Goal: Complete application form: Complete application form

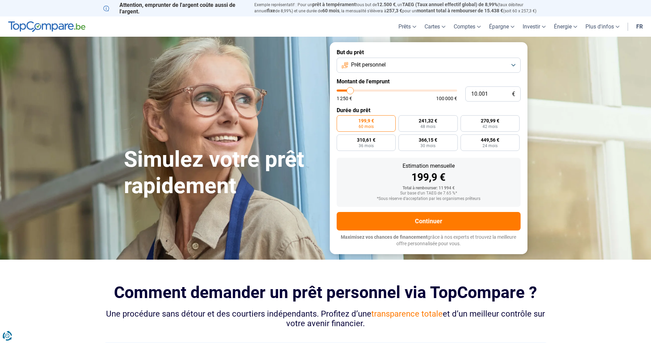
type input "12.250"
type input "12250"
type input "13.500"
type input "13500"
type input "14.000"
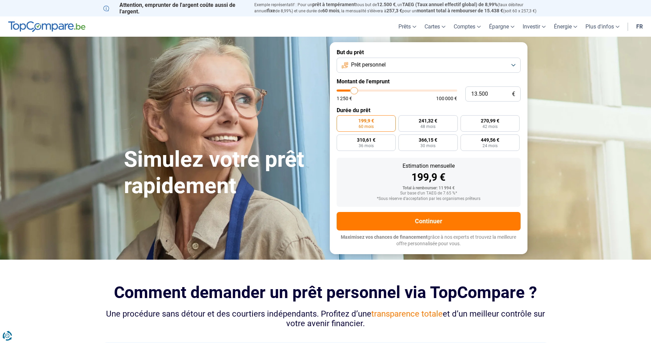
type input "14000"
type input "14.250"
type input "14250"
type input "15.250"
type input "15250"
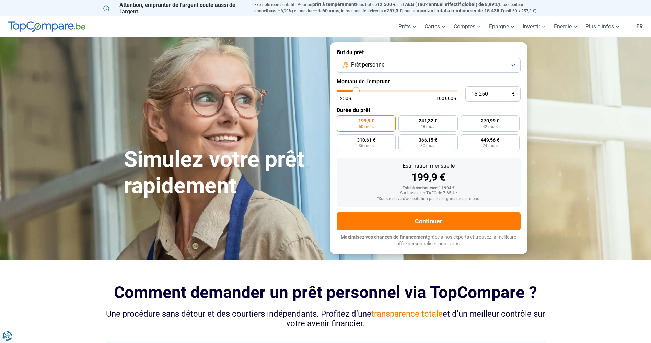
type input "16.500"
type input "16500"
type input "17.250"
type input "17250"
type input "16.750"
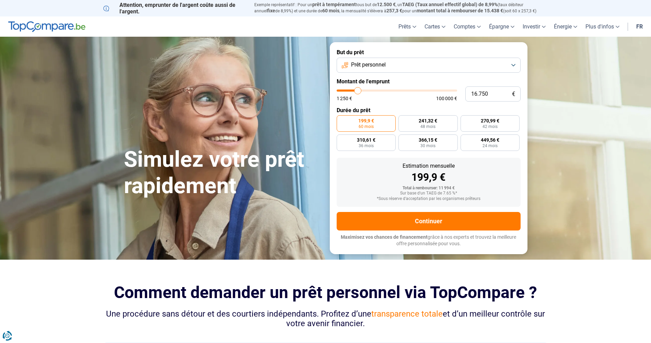
drag, startPoint x: 355, startPoint y: 102, endPoint x: 360, endPoint y: 104, distance: 5.7
type input "16750"
click at [360, 92] on input "range" at bounding box center [396, 91] width 120 height 2
radio input "false"
type input "18.750"
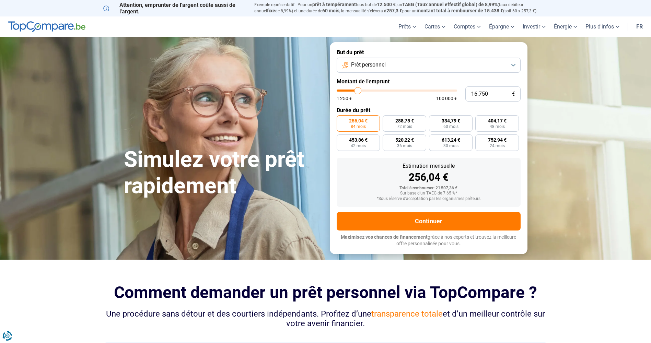
type input "18750"
type input "19.000"
type input "19000"
type input "19.750"
type input "19750"
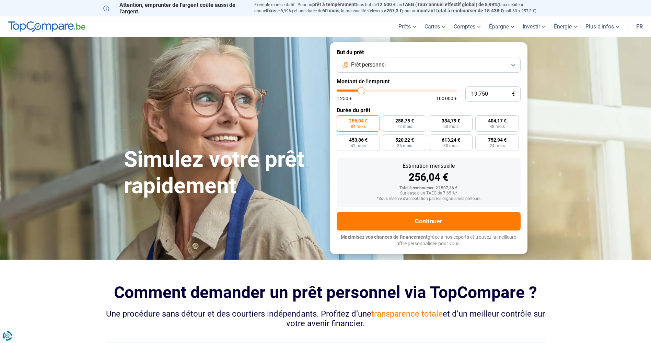
type input "20.500"
type input "20500"
type input "21.750"
type input "21750"
type input "22.000"
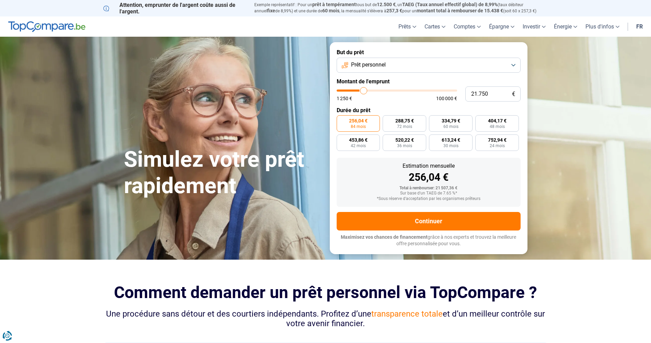
type input "22000"
type input "21.750"
type input "21750"
type input "21.000"
type input "21000"
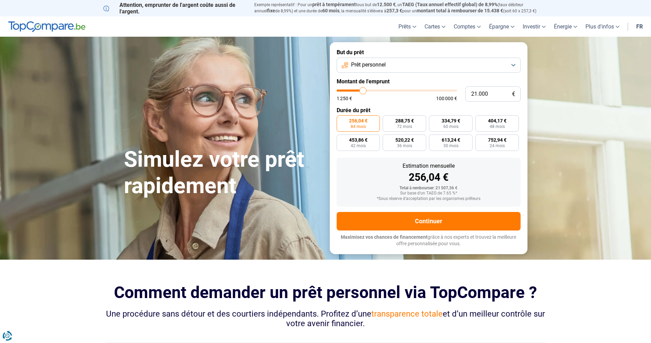
type input "20.000"
type input "20000"
type input "19.750"
type input "19750"
type input "19.500"
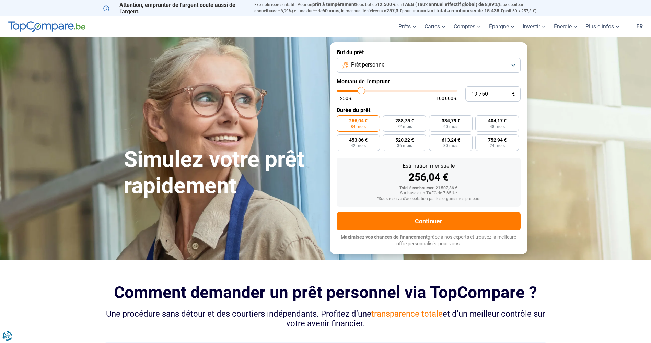
type input "19500"
type input "18.750"
type input "18750"
type input "18.250"
type input "18250"
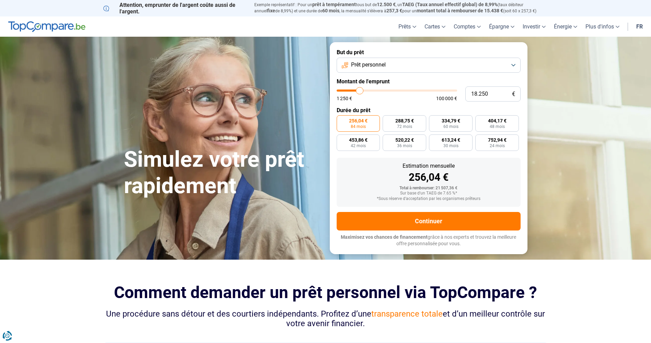
type input "17.750"
type input "17750"
type input "17.500"
type input "17500"
type input "16.000"
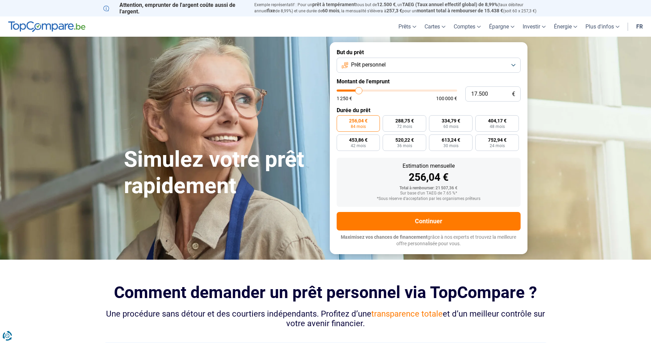
type input "16000"
type input "14.500"
type input "14500"
type input "14.250"
type input "14250"
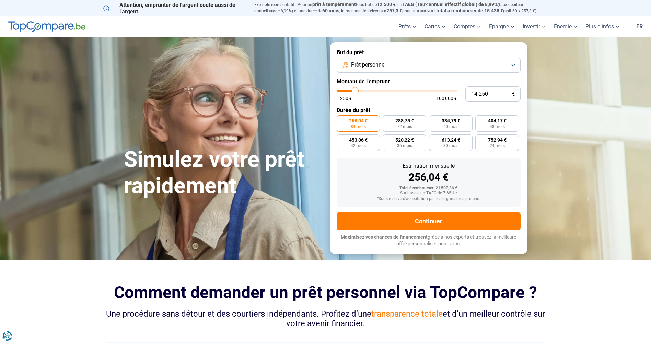
type input "13.000"
type input "13000"
type input "11.250"
type input "11250"
type input "10.750"
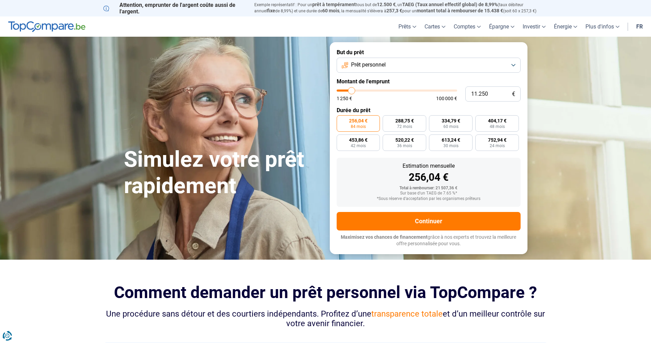
type input "10750"
type input "10.500"
drag, startPoint x: 362, startPoint y: 104, endPoint x: 354, endPoint y: 111, distance: 11.5
type input "10500"
click at [354, 92] on input "range" at bounding box center [396, 91] width 120 height 2
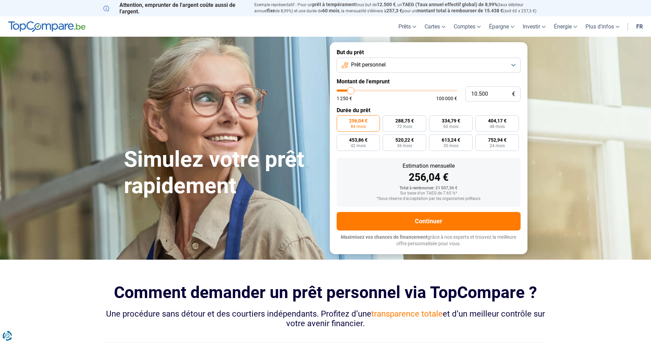
radio input "true"
click at [352, 101] on span "1 250 €" at bounding box center [343, 98] width 15 height 5
drag, startPoint x: 348, startPoint y: 113, endPoint x: 360, endPoint y: 111, distance: 11.8
click at [360, 101] on div "1 250 € 100 000 €" at bounding box center [396, 98] width 120 height 5
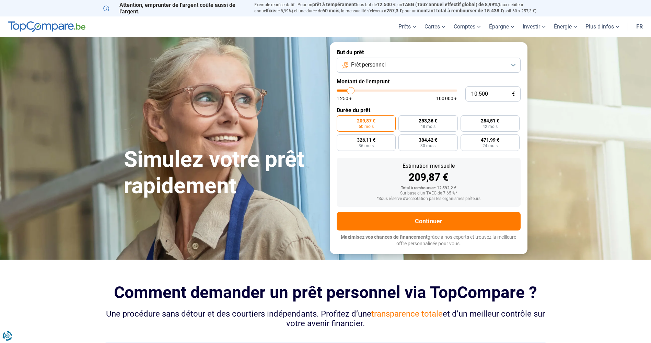
type input "22.750"
type input "22750"
click at [367, 92] on input "range" at bounding box center [396, 91] width 120 height 2
radio input "false"
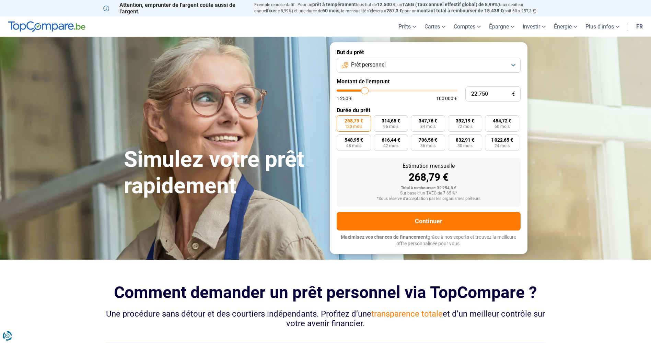
type input "14.750"
type input "14750"
click at [358, 92] on input "range" at bounding box center [396, 91] width 120 height 2
radio input "true"
type input "22.000"
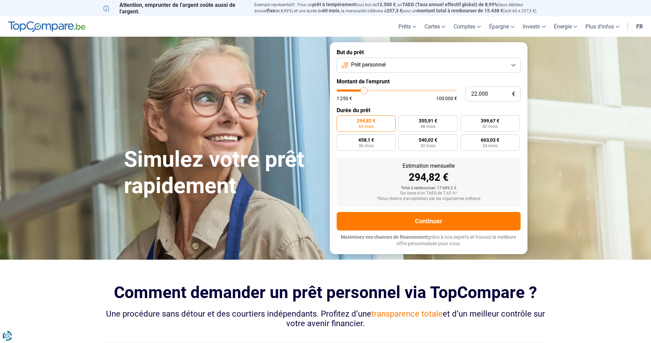
type input "22000"
click at [366, 92] on input "range" at bounding box center [396, 91] width 120 height 2
radio input "false"
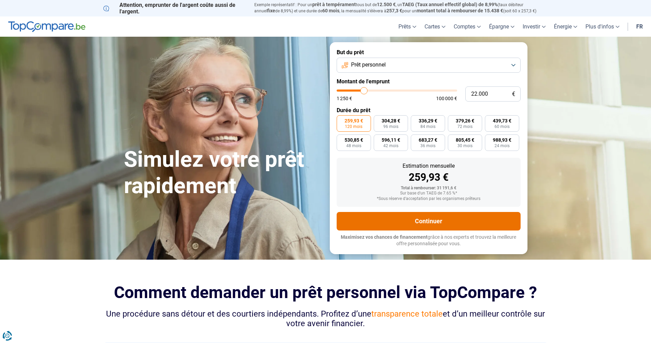
click at [416, 230] on button "Continuer" at bounding box center [428, 221] width 184 height 19
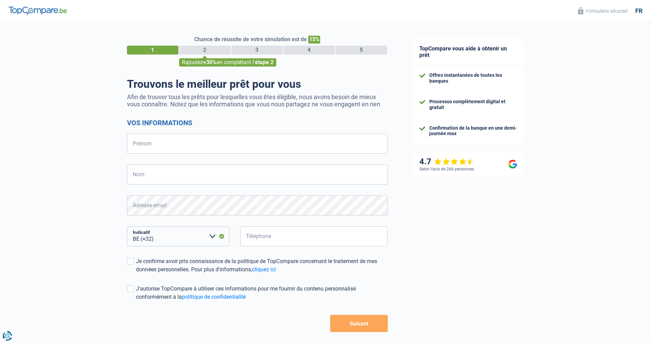
select select "32"
type input "sebastien"
type input "sandras"
type input "499425758"
click at [132, 260] on span at bounding box center [130, 261] width 7 height 7
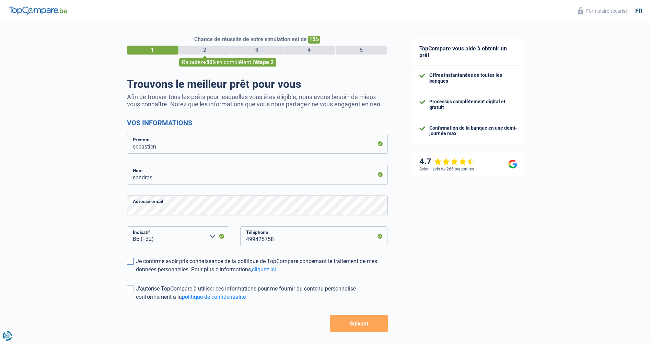
click at [136, 274] on input "Je confirme avoir pris connaissance de la politique de TopCompare concernant le…" at bounding box center [136, 274] width 0 height 0
click at [134, 287] on label "J'autorise TopCompare à utiliser ces informations pour me fournir du contenu pe…" at bounding box center [257, 293] width 261 height 16
click at [136, 301] on input "J'autorise TopCompare à utiliser ces informations pour me fournir du contenu pe…" at bounding box center [136, 301] width 0 height 0
click at [357, 318] on button "Suivant" at bounding box center [358, 323] width 57 height 17
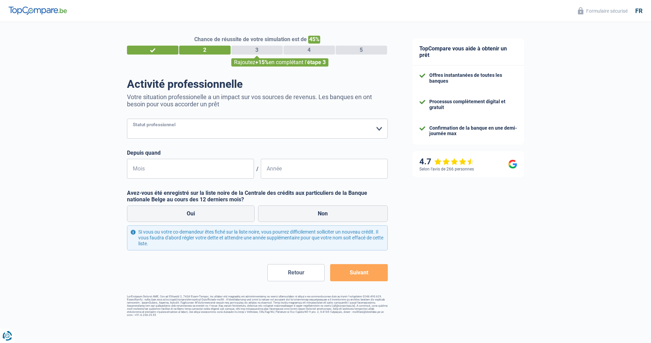
click at [187, 126] on select "Ouvrier Employé privé Employé public Invalide Indépendant Pensionné Chômeur Mut…" at bounding box center [257, 129] width 261 height 20
select select "cpasMargin"
click at [127, 119] on select "Ouvrier Employé privé Employé public Invalide Indépendant Pensionné Chômeur Mut…" at bounding box center [257, 129] width 261 height 20
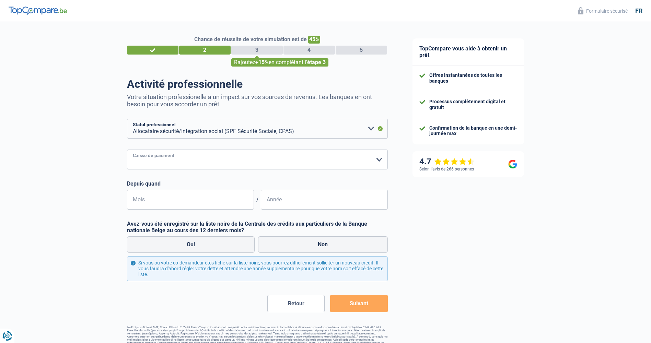
click at [377, 159] on select "SPF Sécurité Sociale Autre [PERSON_NAME] sélectionner une option" at bounding box center [257, 160] width 261 height 20
select select "spf"
click at [127, 150] on select "SPF Sécurité Sociale Autre [PERSON_NAME] sélectionner une option" at bounding box center [257, 160] width 261 height 20
click at [200, 203] on input "Mois" at bounding box center [190, 200] width 127 height 20
type input "02"
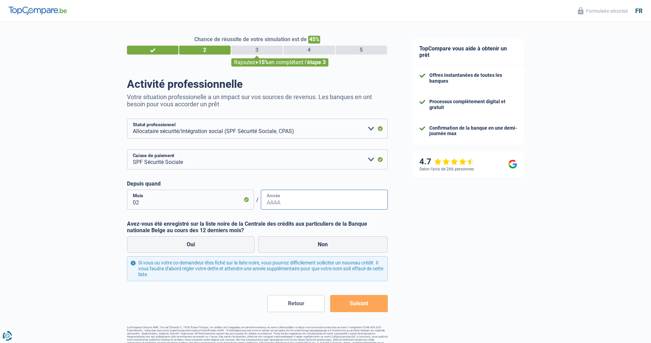
click at [286, 203] on input "Année" at bounding box center [324, 200] width 127 height 20
type input "2020"
click at [300, 247] on label "Non" at bounding box center [323, 244] width 130 height 16
click at [300, 247] on input "Non" at bounding box center [323, 244] width 130 height 16
radio input "true"
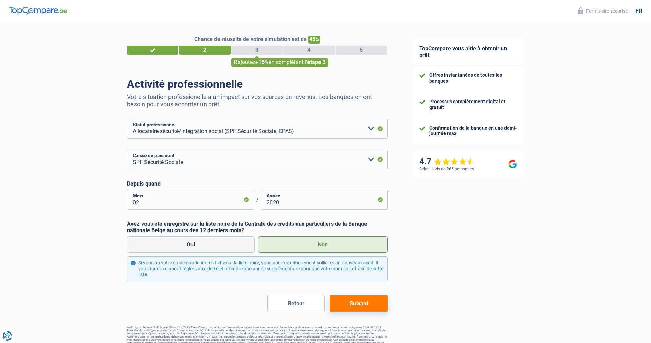
click at [362, 306] on button "Suivant" at bounding box center [358, 303] width 57 height 17
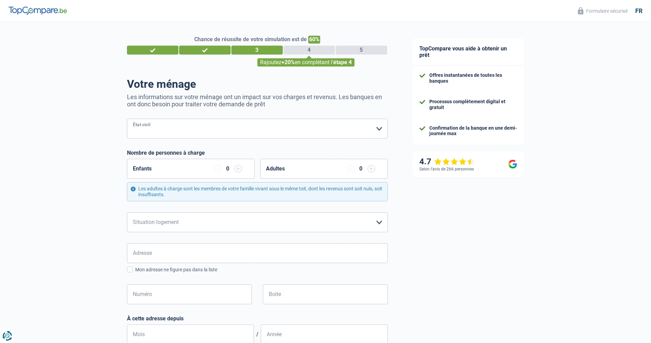
click at [195, 129] on select "[PERSON_NAME](e) Cohabitant(e) légal(e) Divorcé(e) Veuf(ve) Séparé (de fait) Ve…" at bounding box center [257, 129] width 261 height 20
select select "single"
click at [127, 119] on select "[PERSON_NAME](e) Cohabitant(e) légal(e) Divorcé(e) Veuf(ve) Séparé (de fait) Ve…" at bounding box center [257, 129] width 261 height 20
click at [307, 219] on select "Locataire Propriétaire avec prêt hypothécaire Propriétaire sans prêt hypothécai…" at bounding box center [257, 222] width 261 height 20
select select "rents"
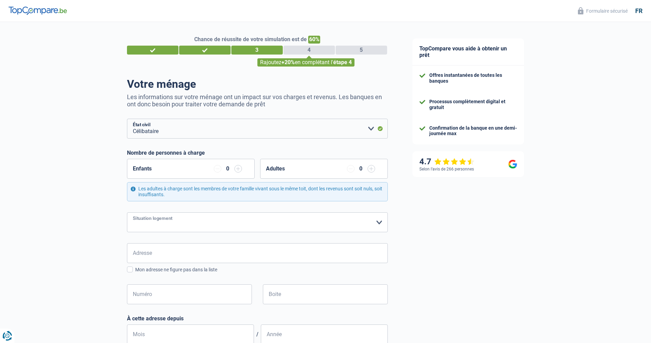
click at [127, 213] on select "Locataire Propriétaire avec prêt hypothécaire Propriétaire sans prêt hypothécai…" at bounding box center [257, 222] width 261 height 20
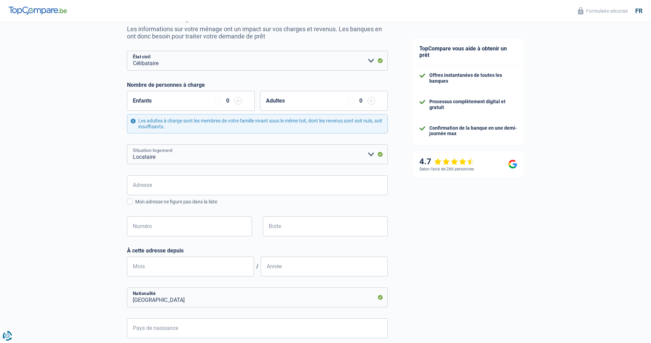
scroll to position [69, 0]
click at [258, 183] on input "Adresse" at bounding box center [257, 185] width 261 height 20
type input "[STREET_ADDRESS]"
type input "[GEOGRAPHIC_DATA]"
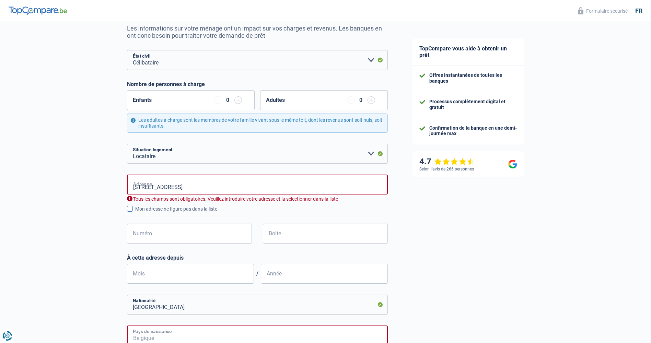
type input "[GEOGRAPHIC_DATA]"
click at [11, 233] on div "Chance de réussite de votre simulation est de 60% 1 2 3 4 5 Rajoutez +20% en co…" at bounding box center [200, 254] width 400 height 607
click at [184, 187] on input "[GEOGRAPHIC_DATA]" at bounding box center [257, 185] width 261 height 20
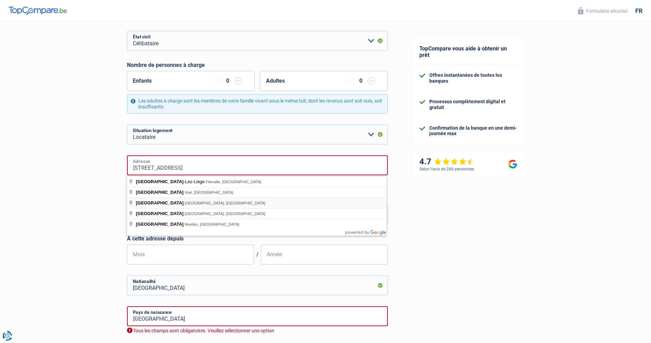
scroll to position [103, 0]
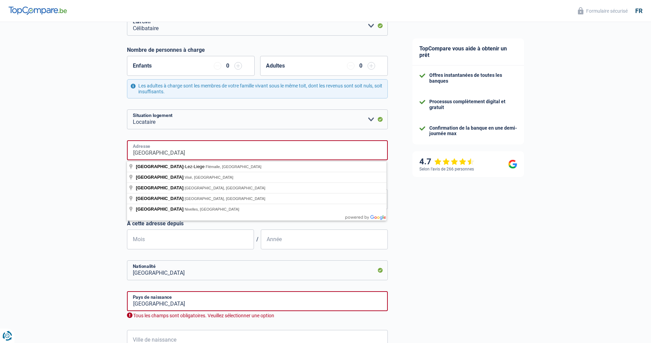
type input "[GEOGRAPHIC_DATA]"
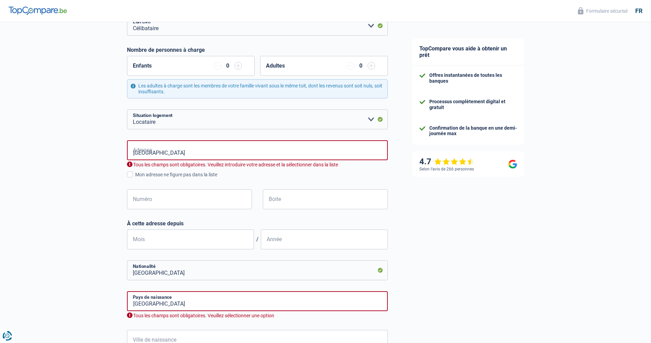
click at [0, 215] on html "Vous avez le contrôle de vos données Nous utilisons des cookies, tout comme nos…" at bounding box center [325, 71] width 651 height 349
click at [131, 175] on span at bounding box center [130, 174] width 6 height 6
click at [135, 178] on input "Mon adresse ne figure pas dans la liste" at bounding box center [135, 178] width 0 height 0
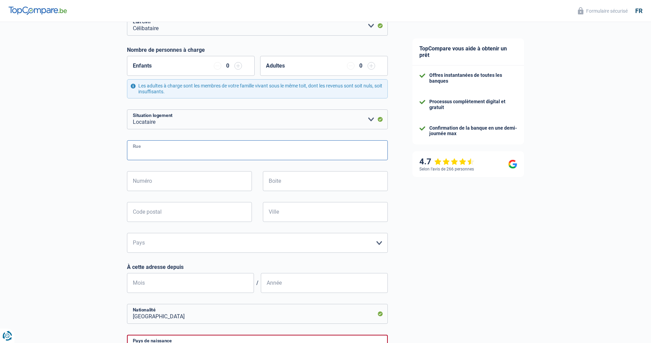
click at [150, 155] on input "Rue" at bounding box center [257, 150] width 261 height 20
type input "[STREET_ADDRESS]"
type input "bte 7"
type input "7380"
type input "quievrain"
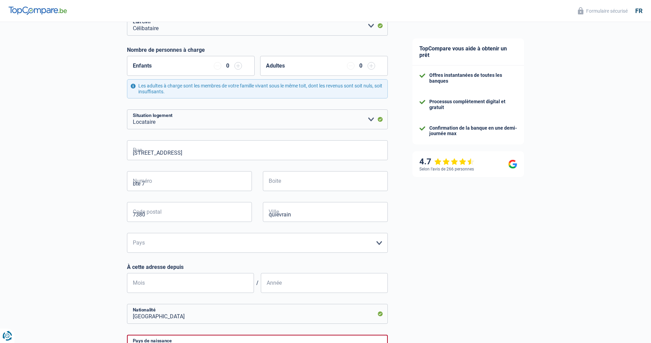
type input "quievrain"
click at [186, 244] on select "Belgique Luxembourg Veuillez sélectionner une option" at bounding box center [257, 243] width 261 height 20
select select "BE"
click at [127, 233] on select "Belgique Luxembourg Veuillez sélectionner une option" at bounding box center [257, 243] width 261 height 20
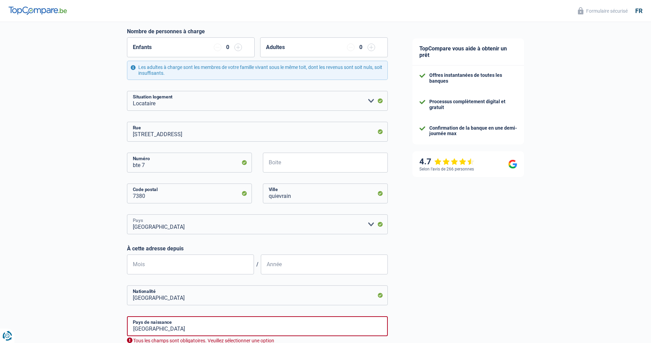
scroll to position [137, 0]
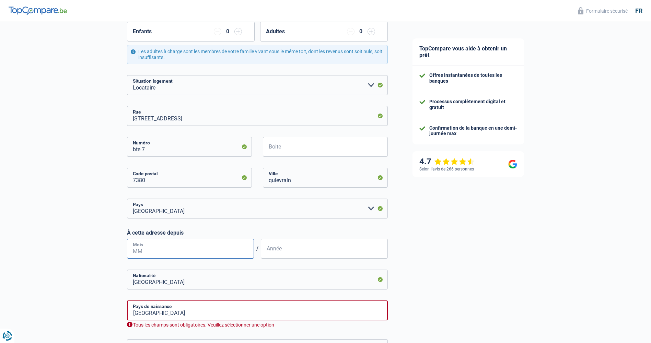
click at [203, 252] on input "Mois" at bounding box center [190, 249] width 127 height 20
type input "01"
click at [291, 252] on input "Année" at bounding box center [324, 249] width 127 height 20
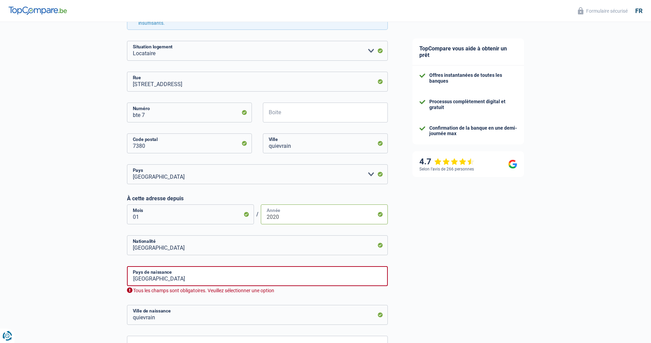
scroll to position [206, 0]
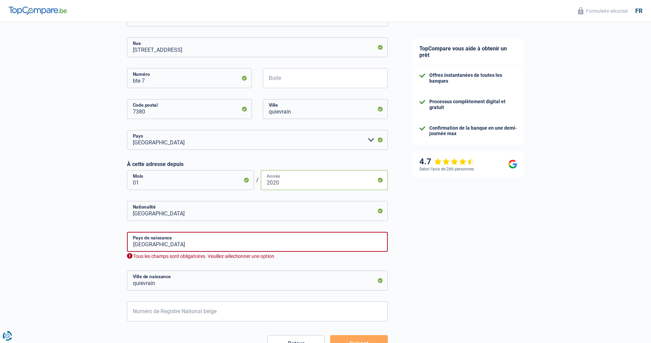
type input "2020"
click at [250, 239] on input "[GEOGRAPHIC_DATA]" at bounding box center [257, 242] width 261 height 20
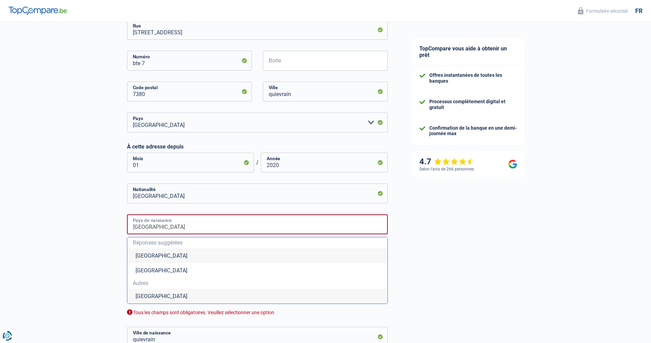
scroll to position [240, 0]
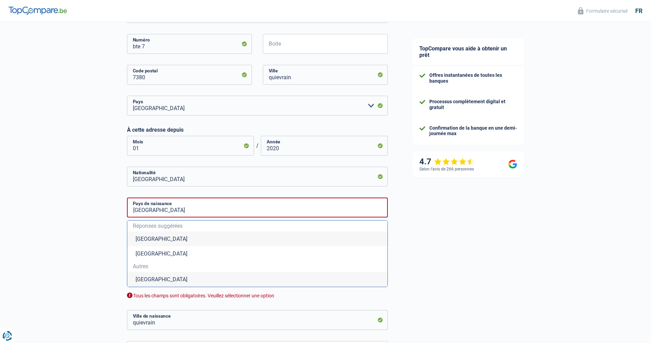
click at [177, 243] on li "[GEOGRAPHIC_DATA]" at bounding box center [257, 238] width 260 height 15
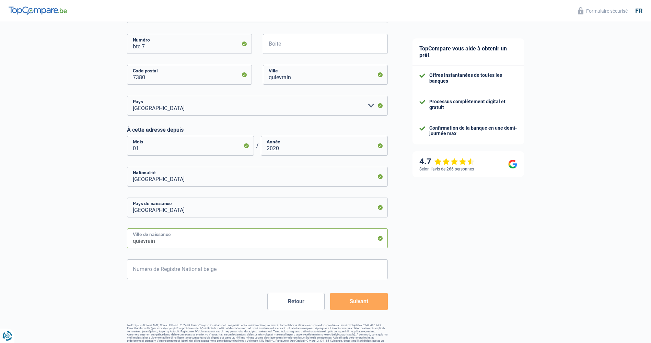
click at [177, 243] on input "quievrain" at bounding box center [257, 238] width 261 height 20
type input "q"
type input "louvain"
click at [195, 268] on input "Numéro de Registre National belge" at bounding box center [257, 269] width 261 height 20
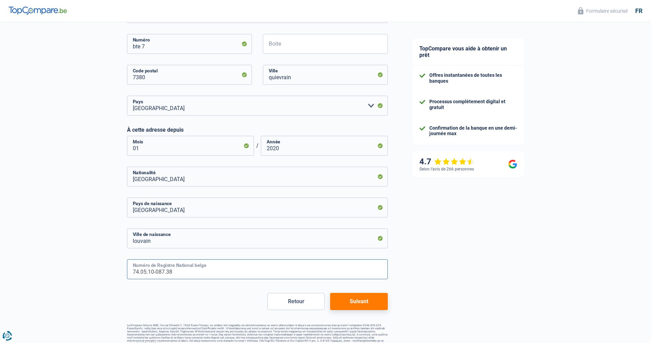
type input "74.05.10-087.38"
click at [359, 299] on button "Suivant" at bounding box center [358, 301] width 57 height 17
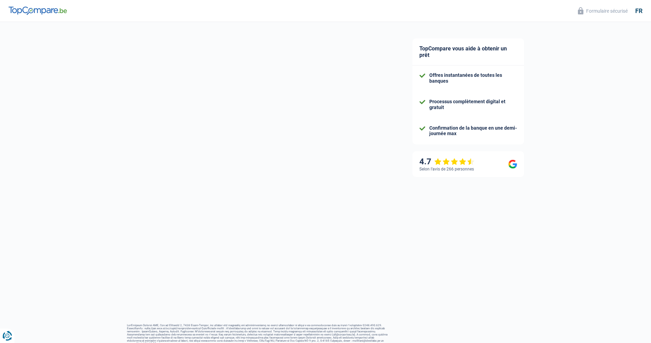
select select "socialSecurity"
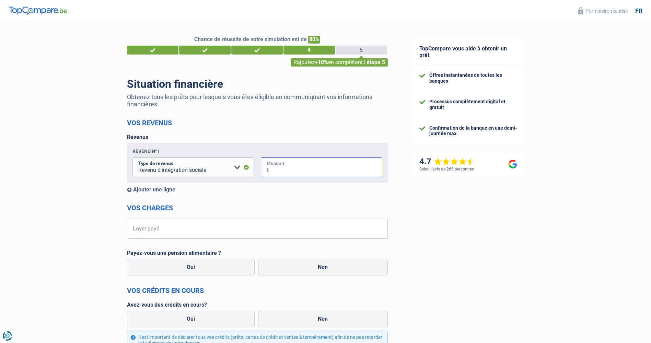
click at [297, 169] on input "Montant" at bounding box center [325, 167] width 113 height 20
type input "1.450"
click at [169, 223] on input "Loyer payé" at bounding box center [261, 229] width 252 height 20
type input "420"
click at [332, 273] on label "Non" at bounding box center [323, 267] width 130 height 16
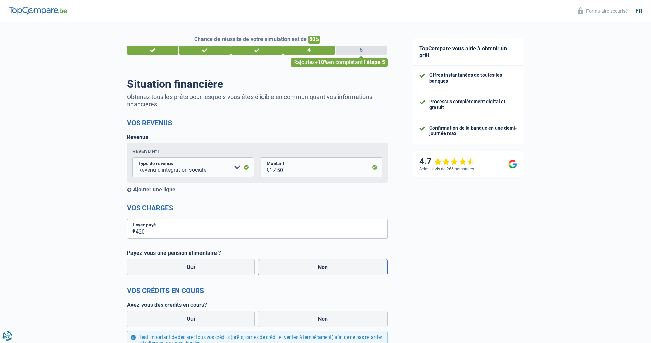
click at [332, 273] on input "Non" at bounding box center [323, 267] width 130 height 16
radio input "true"
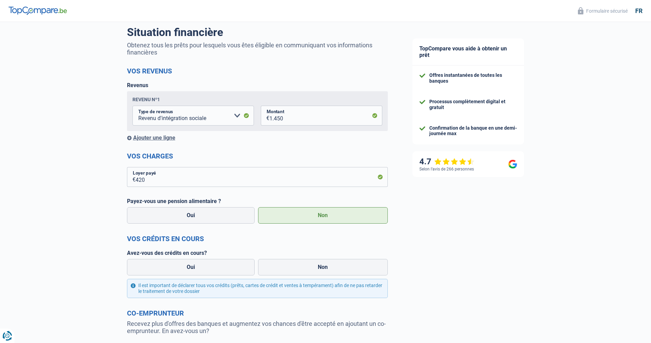
scroll to position [69, 0]
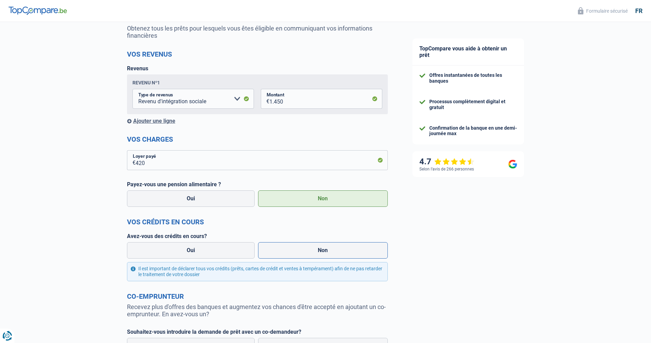
click at [321, 252] on label "Non" at bounding box center [323, 250] width 130 height 16
click at [321, 252] on input "Non" at bounding box center [323, 250] width 130 height 16
radio input "true"
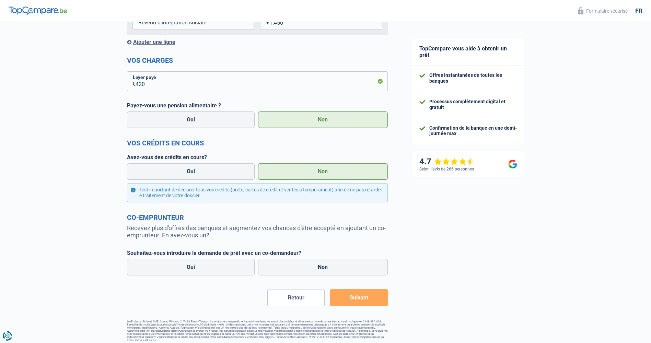
scroll to position [156, 0]
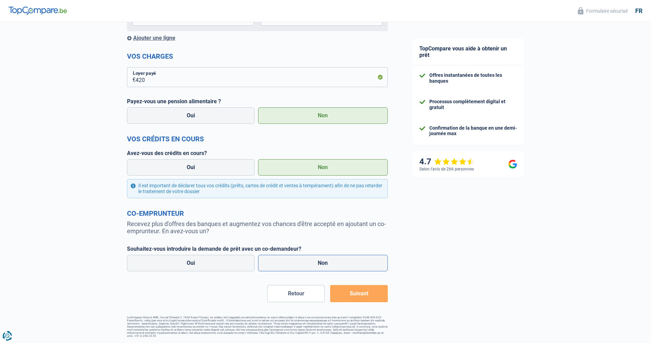
click at [325, 261] on label "Non" at bounding box center [323, 263] width 130 height 16
click at [325, 261] on input "Non" at bounding box center [323, 263] width 130 height 16
radio input "true"
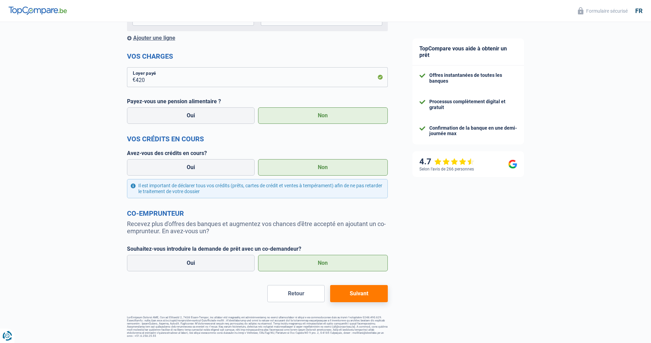
click at [364, 294] on button "Suivant" at bounding box center [358, 293] width 57 height 17
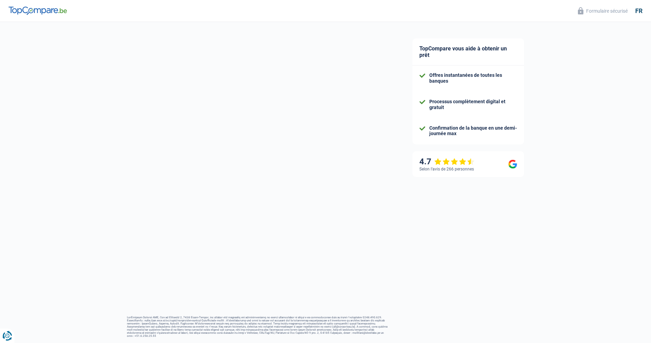
select select "120"
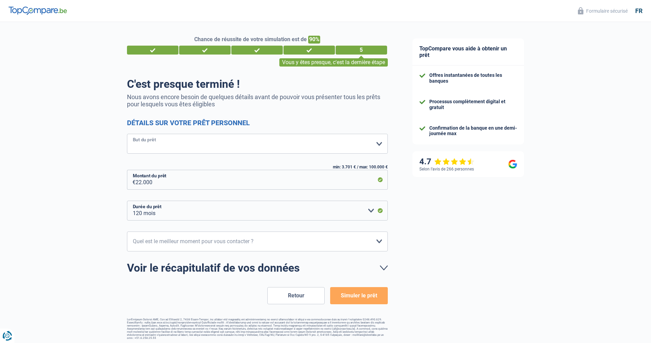
click at [221, 143] on select "Confort maison: meubles, textile, peinture, électroménager, outillage non-profe…" at bounding box center [257, 144] width 261 height 20
select select "movingOrInstallation"
click at [127, 134] on select "Confort maison: meubles, textile, peinture, électroménager, outillage non-profe…" at bounding box center [257, 144] width 261 height 20
click at [372, 240] on select "10h-12h 12h-14h 14h-16h 16h-18h Veuillez sélectionner une option" at bounding box center [257, 241] width 261 height 20
select select "10-12"
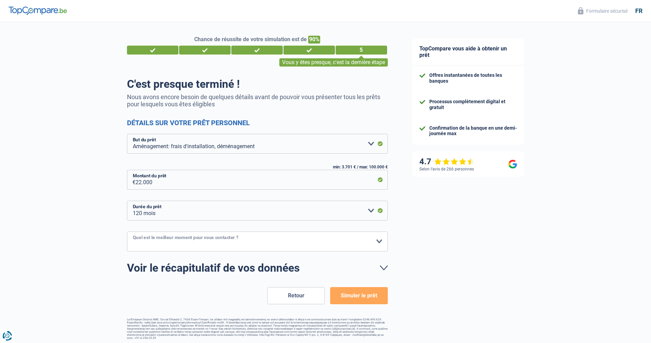
click at [127, 232] on select "10h-12h 12h-14h 14h-16h 16h-18h Veuillez sélectionner une option" at bounding box center [257, 241] width 261 height 20
click at [360, 295] on button "Simuler le prêt" at bounding box center [358, 295] width 57 height 17
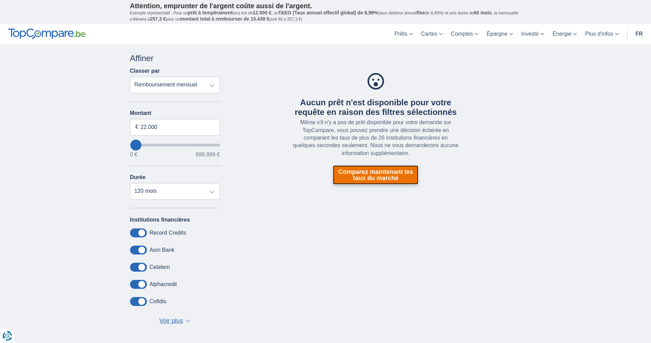
click at [378, 175] on link "Comparez maintenant les taux du marché" at bounding box center [375, 174] width 85 height 19
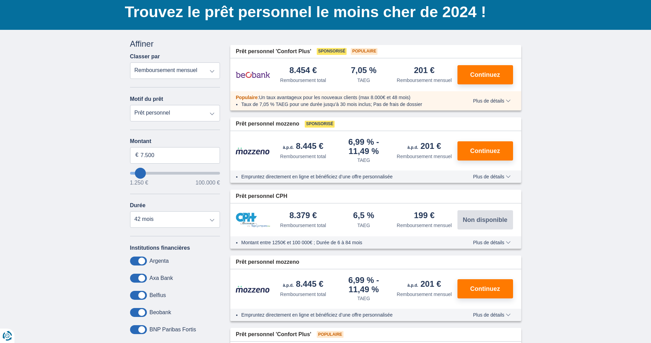
scroll to position [34, 0]
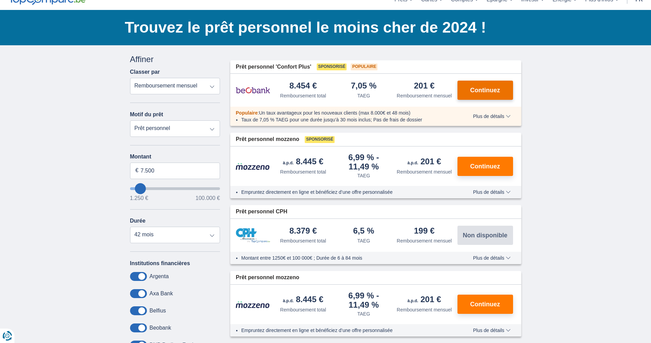
click at [480, 91] on span "Continuez" at bounding box center [485, 90] width 30 height 6
